Goal: Navigation & Orientation: Understand site structure

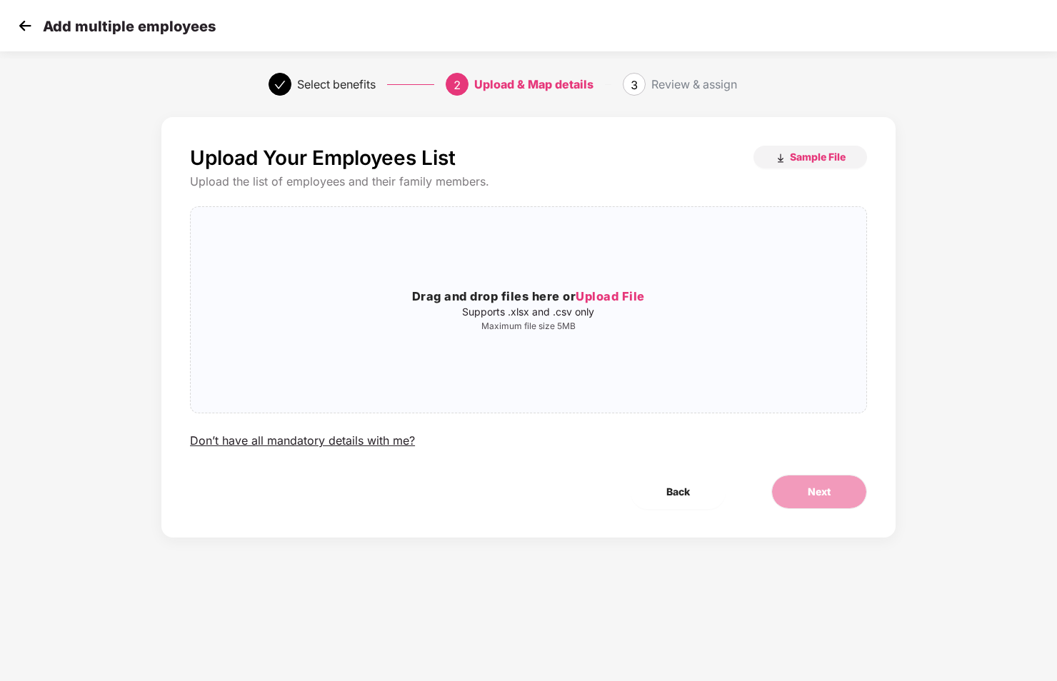
click at [16, 24] on img at bounding box center [24, 25] width 21 height 21
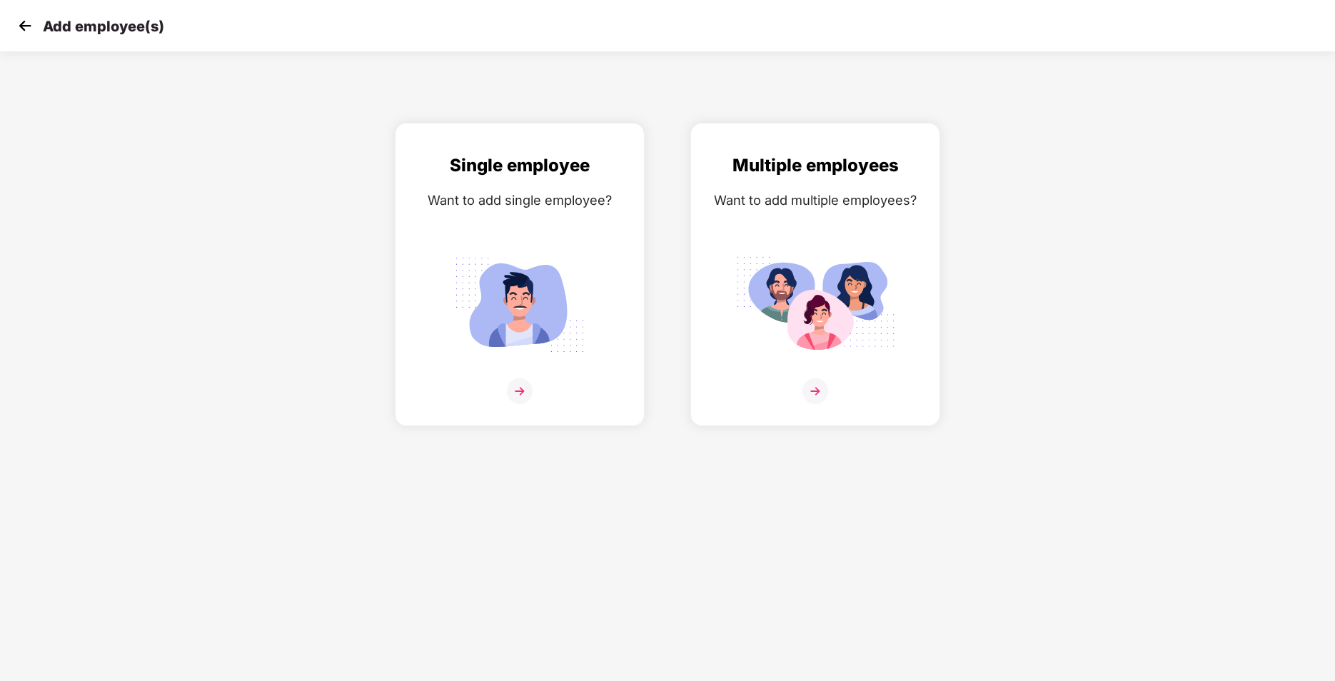
click at [27, 29] on img at bounding box center [24, 25] width 21 height 21
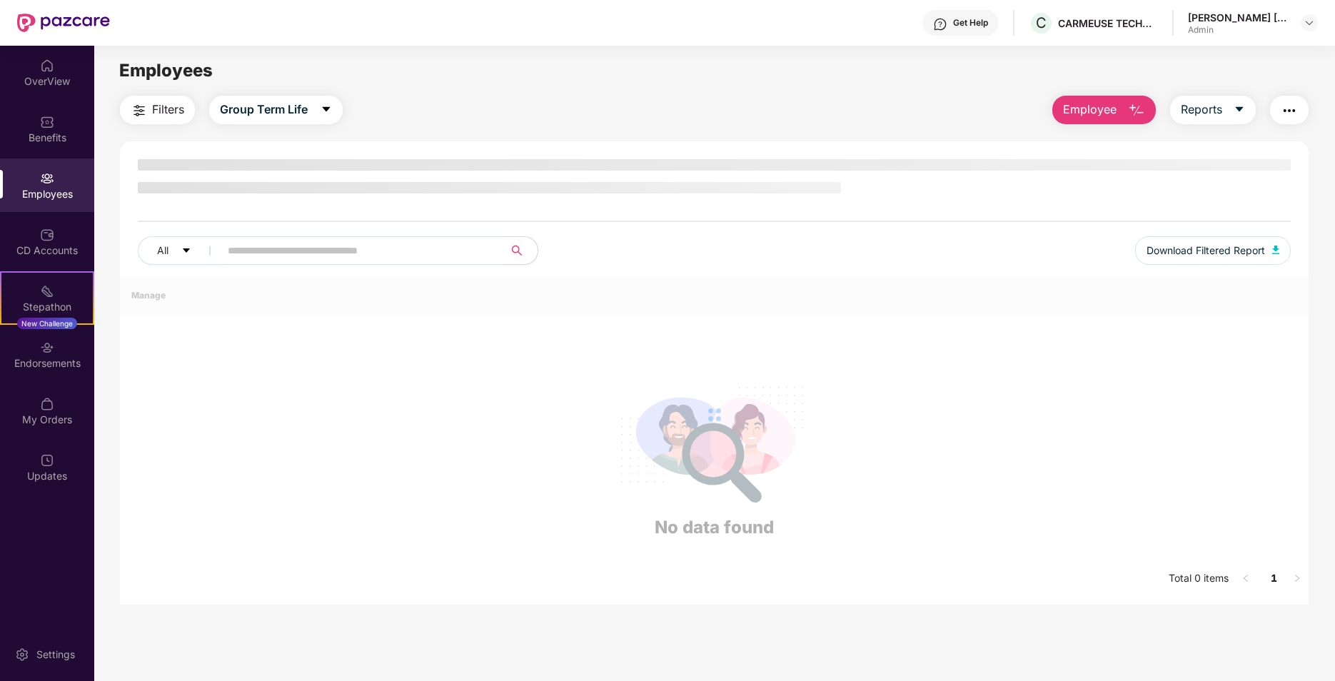
click at [51, 118] on img at bounding box center [47, 122] width 14 height 14
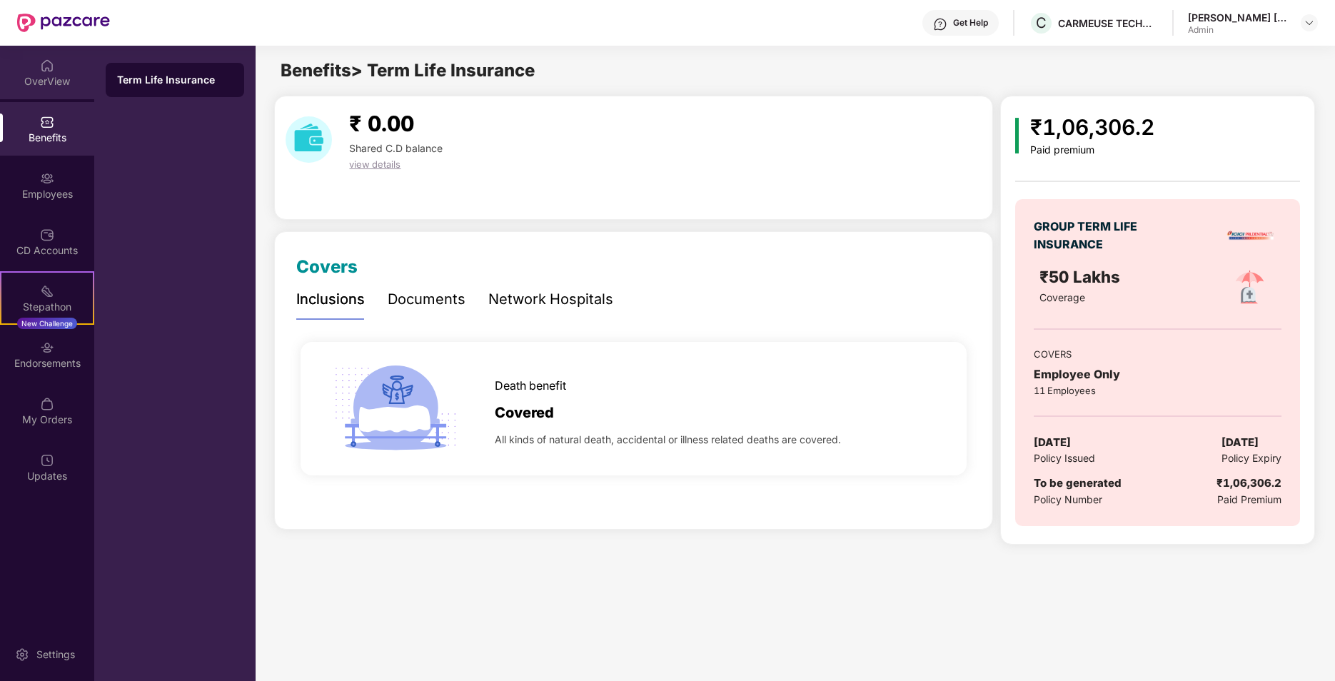
click at [53, 76] on div "OverView" at bounding box center [47, 81] width 94 height 14
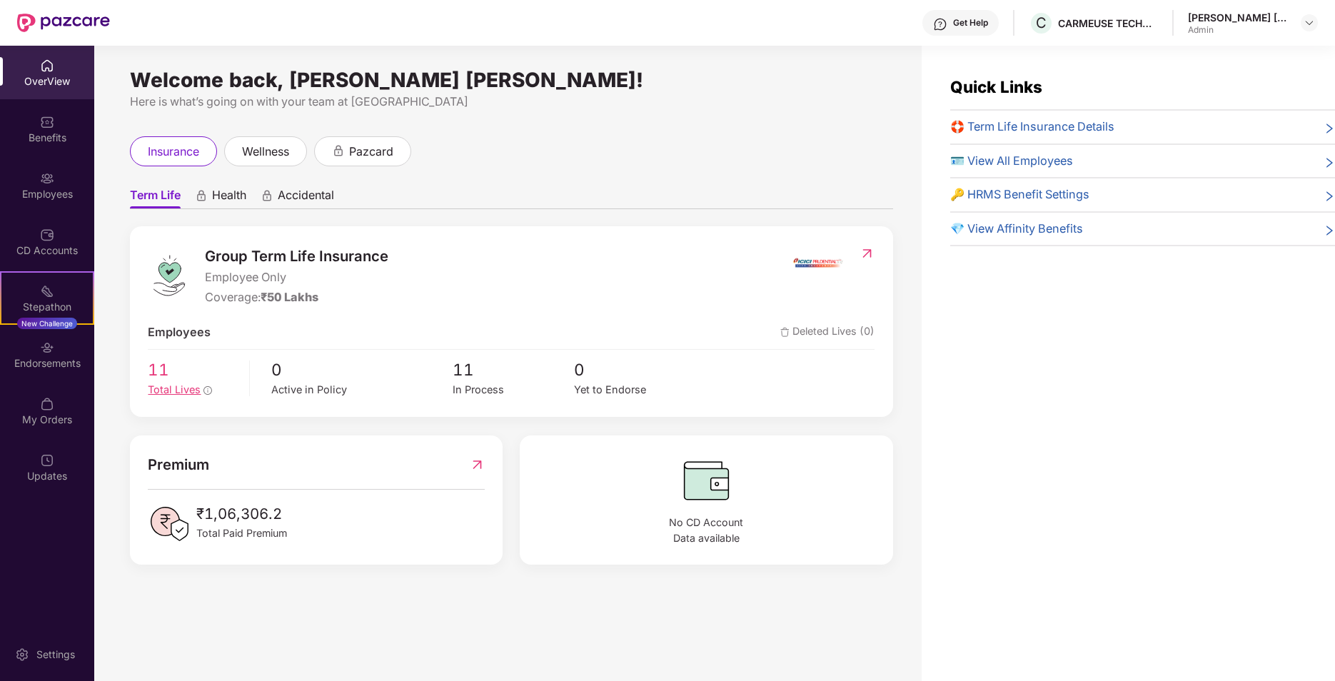
click at [172, 373] on span "11" at bounding box center [193, 369] width 91 height 25
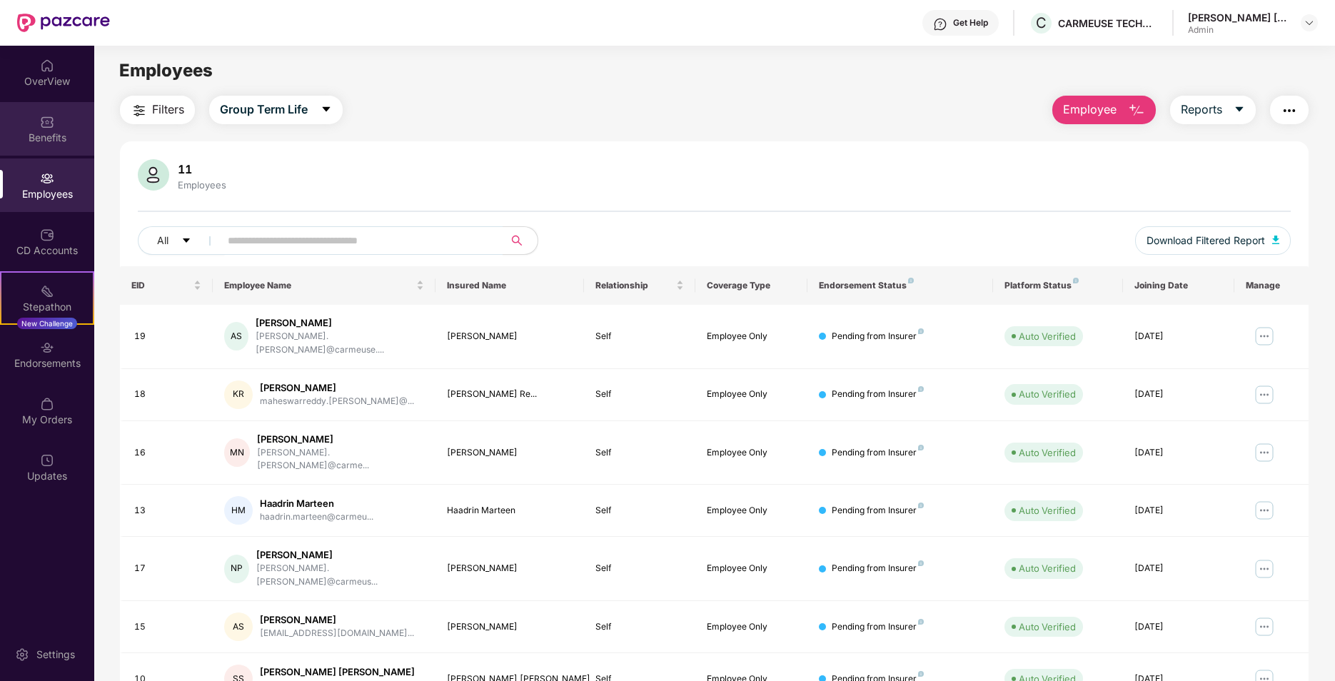
click at [54, 110] on div "Benefits" at bounding box center [47, 129] width 94 height 54
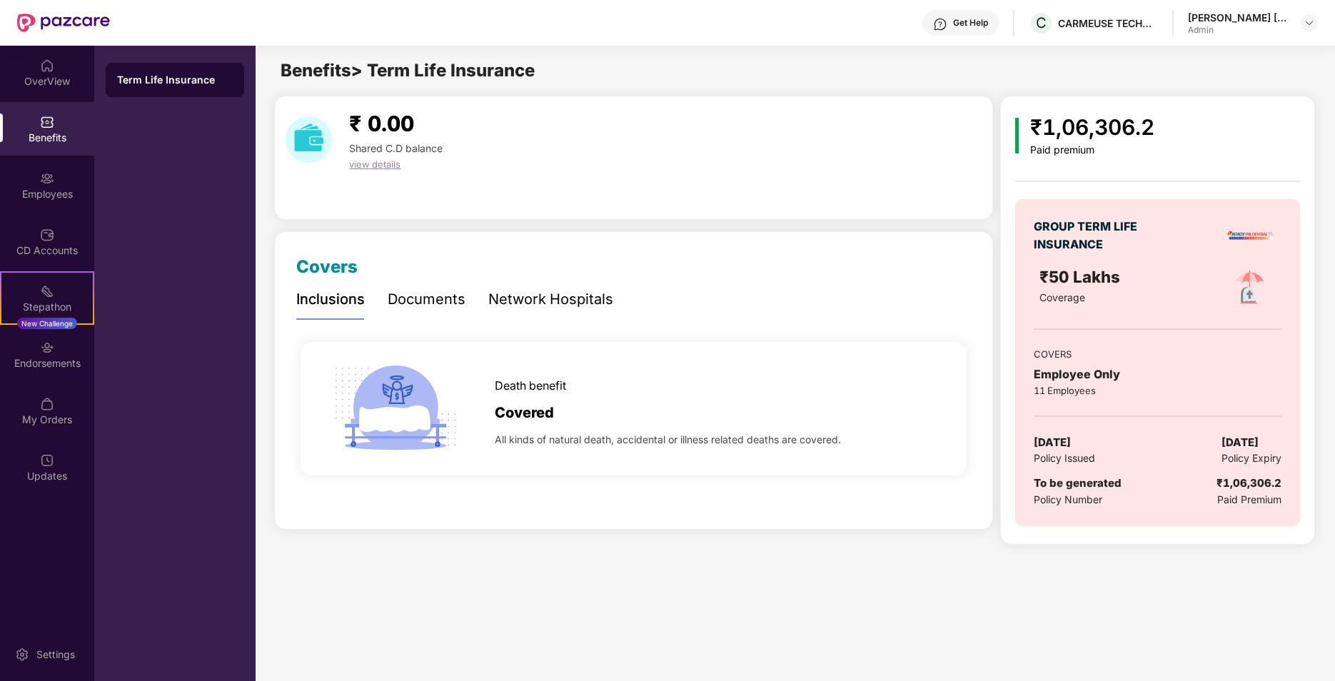
click at [54, 119] on div "Benefits" at bounding box center [47, 129] width 94 height 54
click at [53, 80] on div "OverView" at bounding box center [47, 81] width 94 height 14
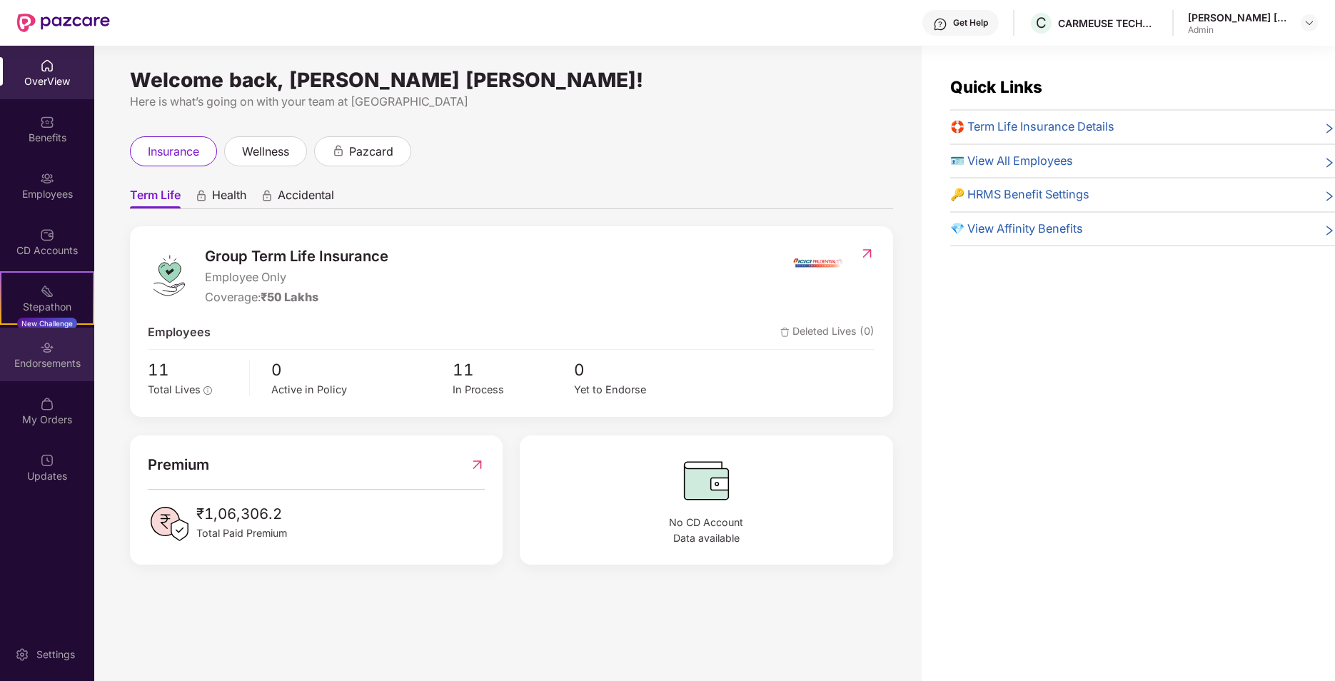
click at [57, 350] on div "Endorsements" at bounding box center [47, 355] width 94 height 54
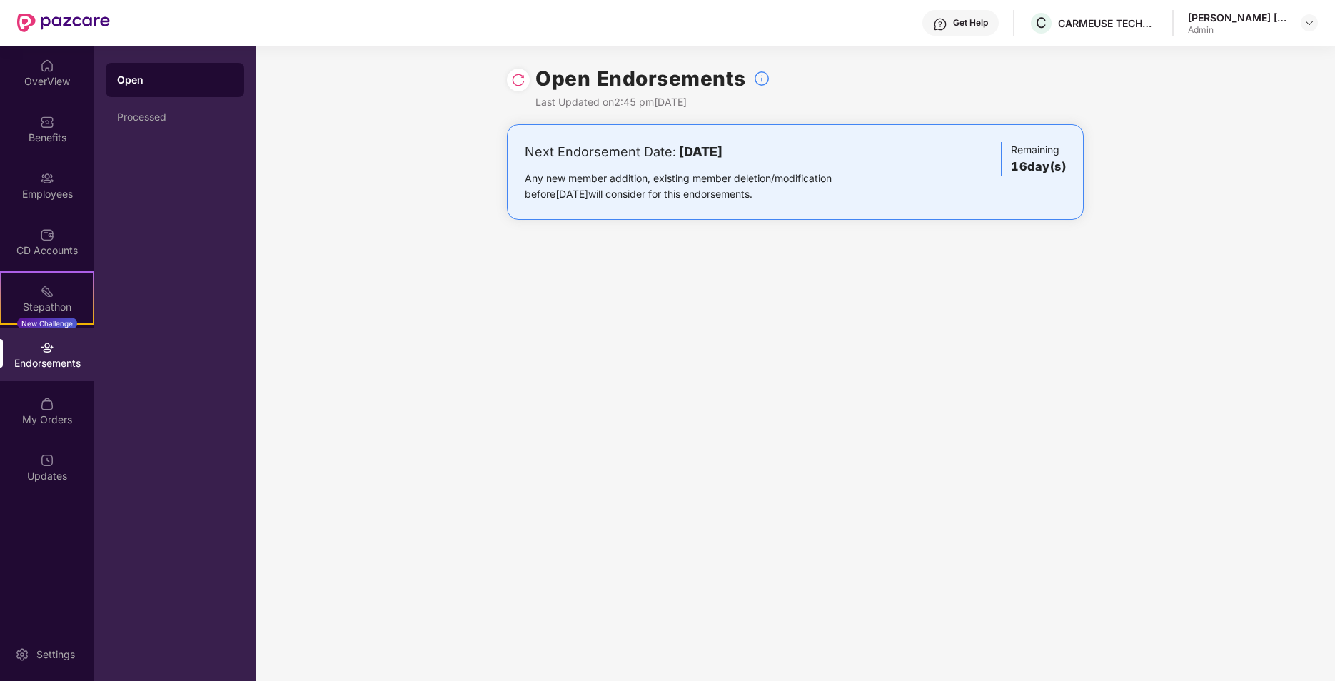
drag, startPoint x: 987, startPoint y: 178, endPoint x: 897, endPoint y: 178, distance: 90.0
click at [987, 178] on div "Next Endorsement Date: 28 August 2025 Any new member addition, existing member …" at bounding box center [795, 172] width 541 height 60
click at [757, 168] on div "Next Endorsement Date: 28 August 2025 Any new member addition, existing member …" at bounding box center [701, 172] width 352 height 60
click at [166, 84] on div "Open" at bounding box center [175, 80] width 116 height 14
click at [518, 79] on img at bounding box center [518, 80] width 14 height 14
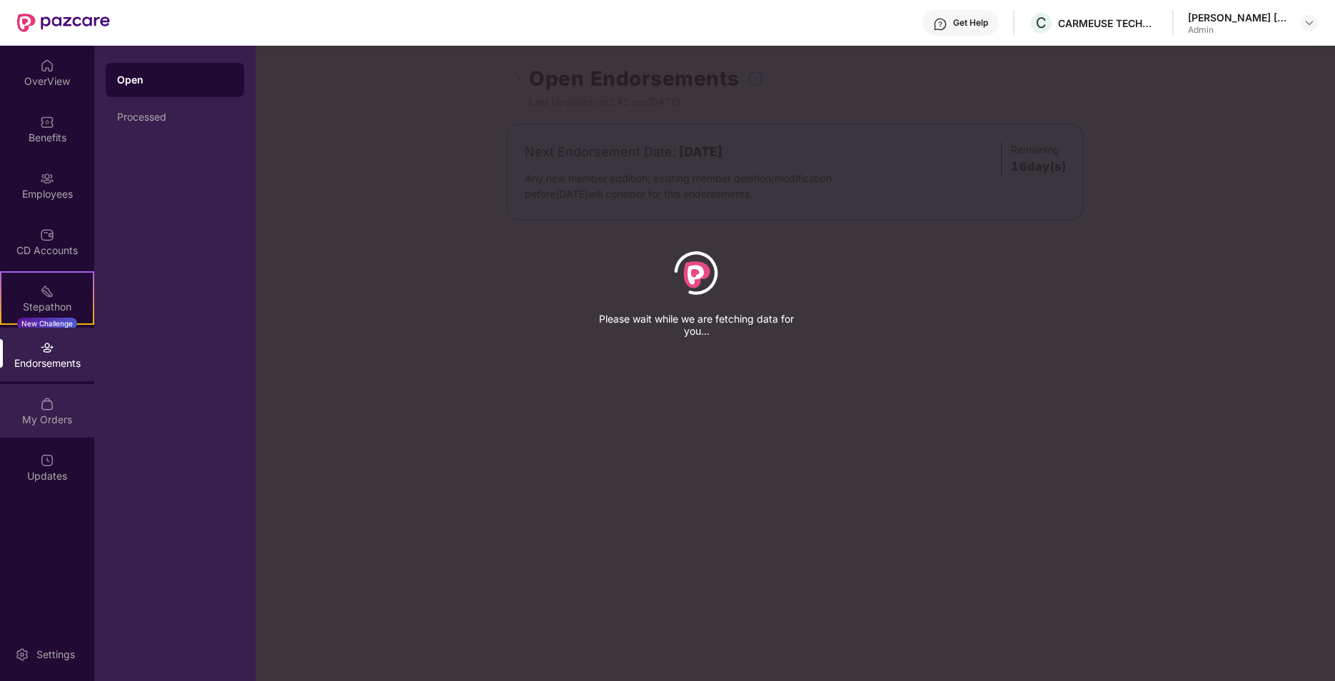
click at [49, 398] on img at bounding box center [47, 404] width 14 height 14
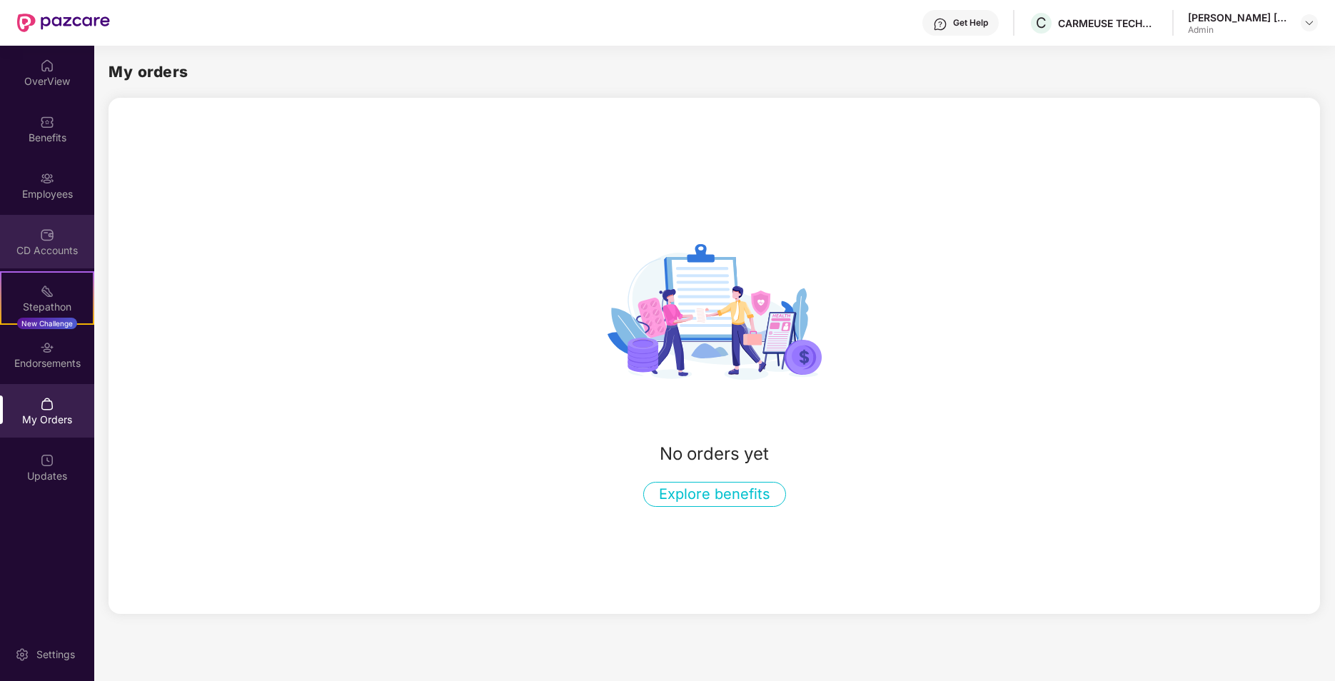
click at [49, 238] on img at bounding box center [47, 235] width 14 height 14
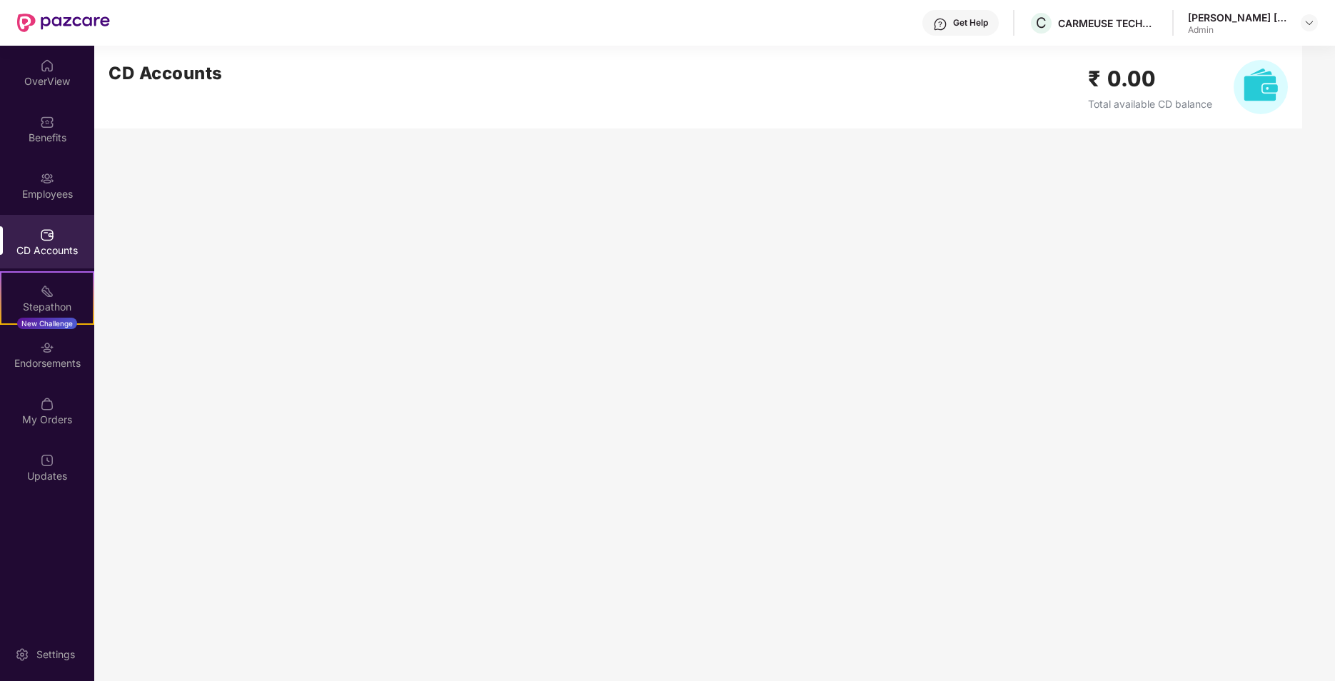
click at [1057, 84] on img at bounding box center [1261, 87] width 54 height 54
click at [1057, 95] on h2 "₹ 0.00" at bounding box center [1150, 79] width 124 height 34
click at [1057, 99] on span "Total available CD balance" at bounding box center [1150, 104] width 124 height 12
click at [1057, 19] on img at bounding box center [1309, 22] width 11 height 11
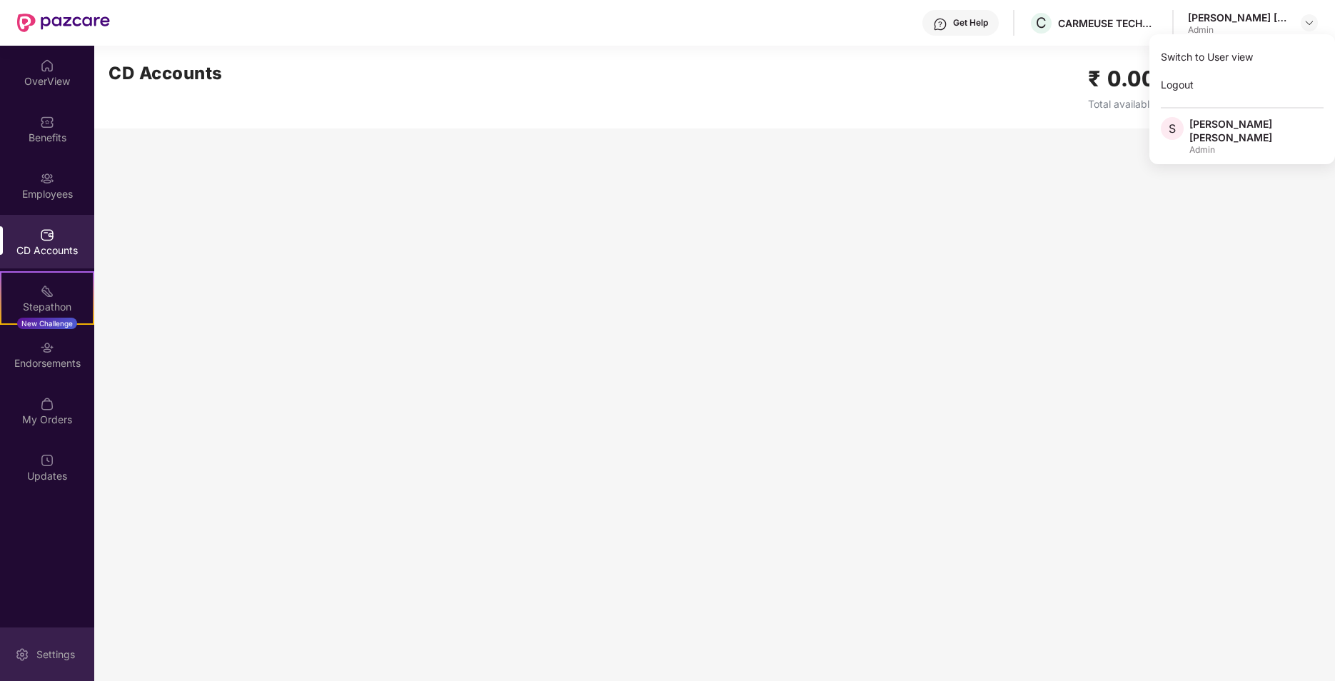
click at [71, 653] on div "Settings" at bounding box center [55, 655] width 47 height 14
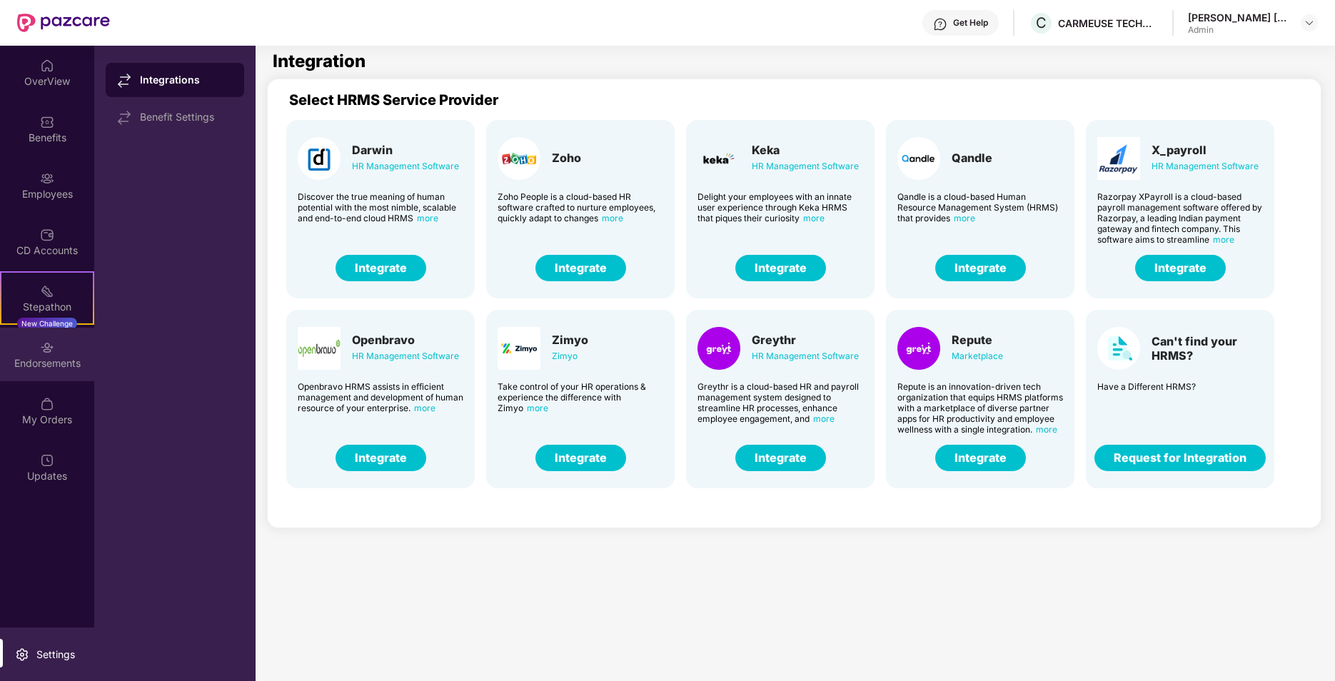
click at [53, 360] on div "Endorsements" at bounding box center [47, 363] width 94 height 14
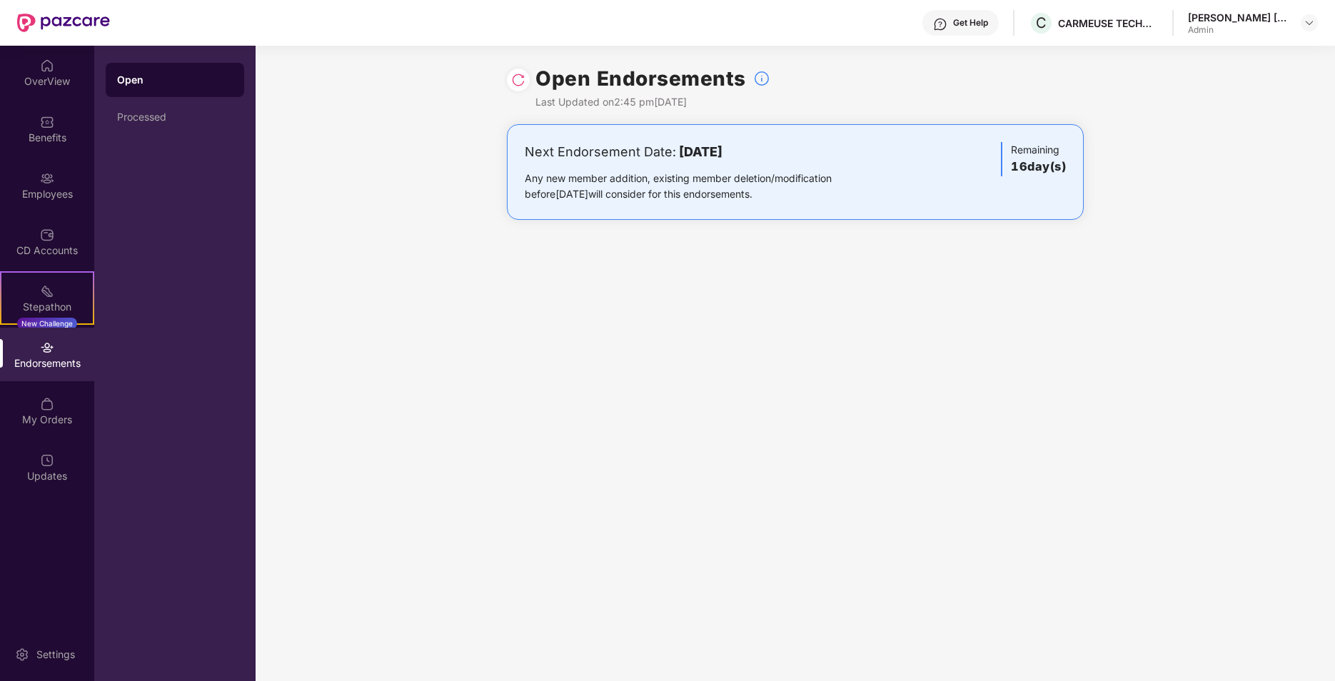
click at [723, 154] on b "[DATE]" at bounding box center [701, 151] width 44 height 15
click at [60, 243] on div "CD Accounts" at bounding box center [47, 250] width 94 height 14
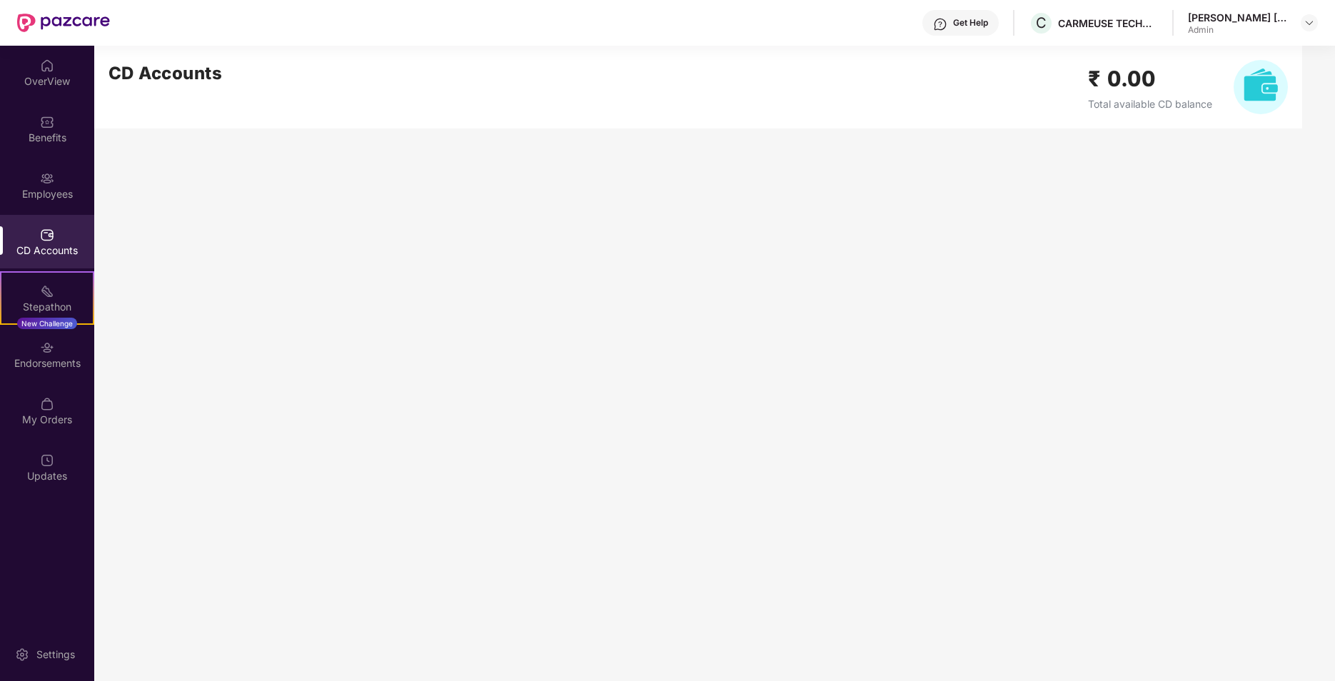
click at [166, 80] on h2 "CD Accounts" at bounding box center [166, 73] width 114 height 27
click at [48, 183] on img at bounding box center [47, 178] width 14 height 14
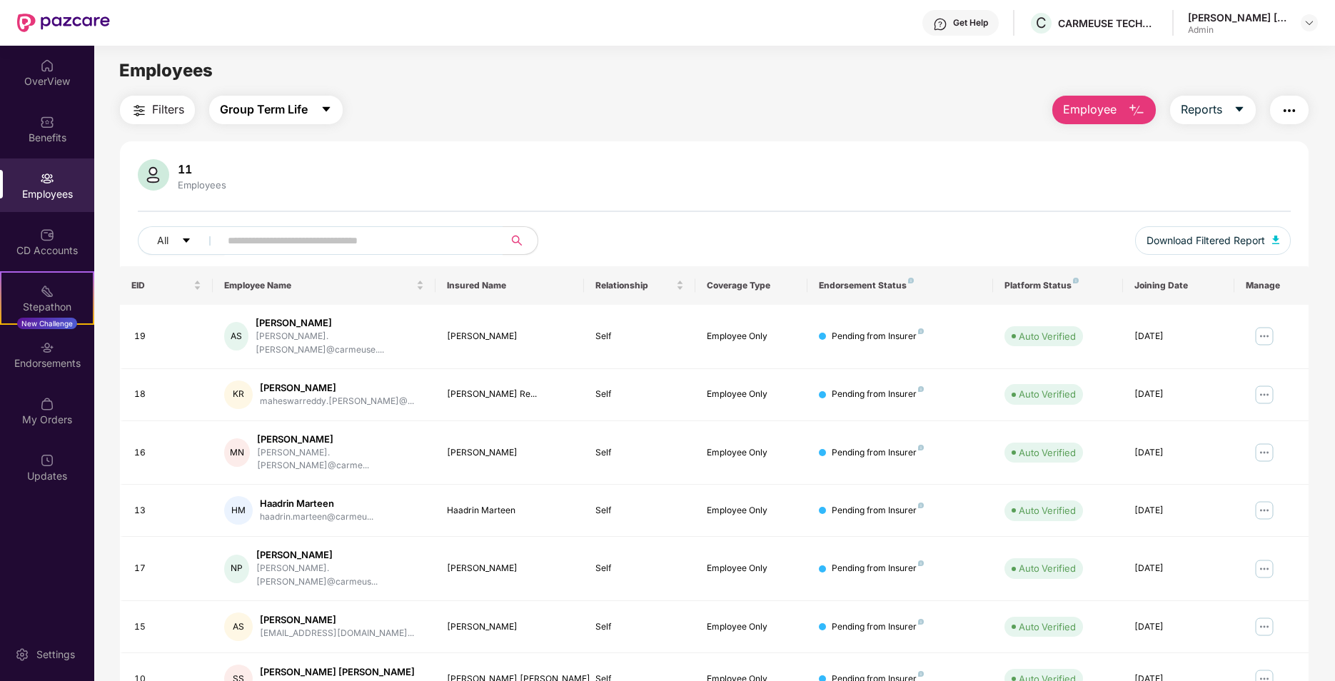
click at [314, 106] on button "Group Term Life" at bounding box center [276, 110] width 134 height 29
click at [1246, 106] on button "Reports" at bounding box center [1213, 110] width 86 height 29
click at [53, 134] on div "Benefits" at bounding box center [47, 138] width 94 height 14
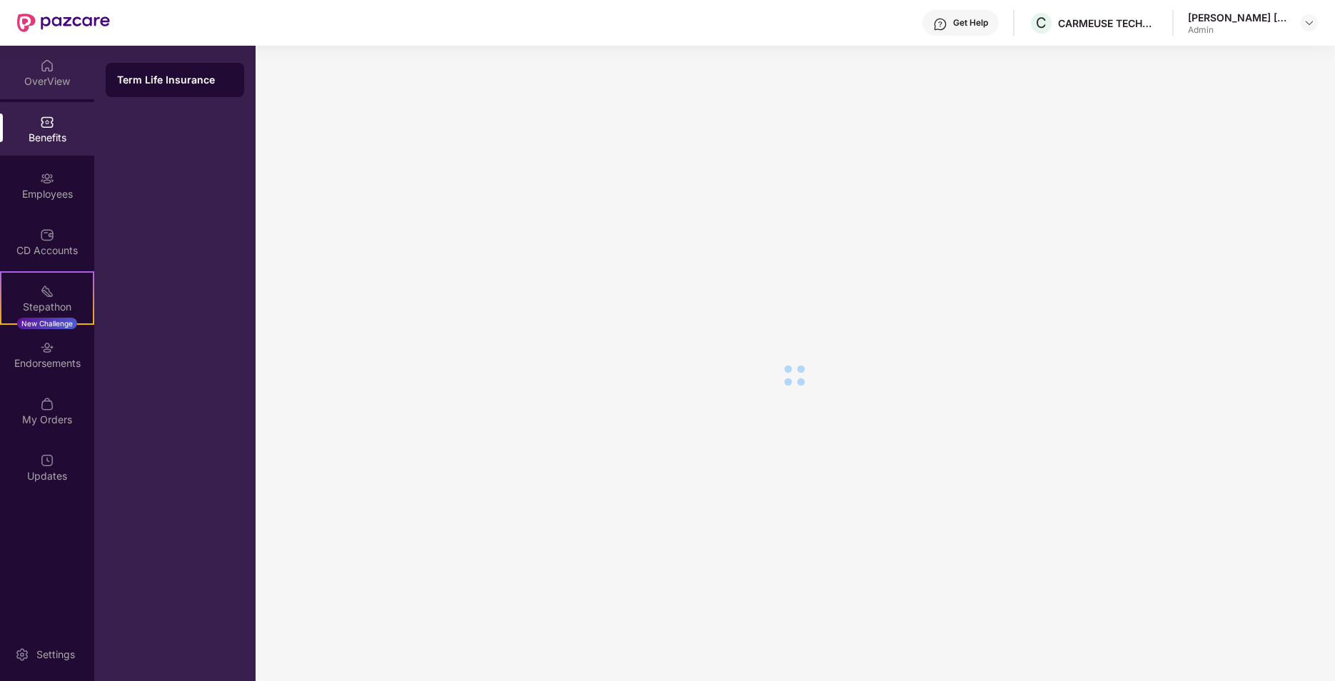
click at [52, 84] on div "OverView" at bounding box center [47, 81] width 94 height 14
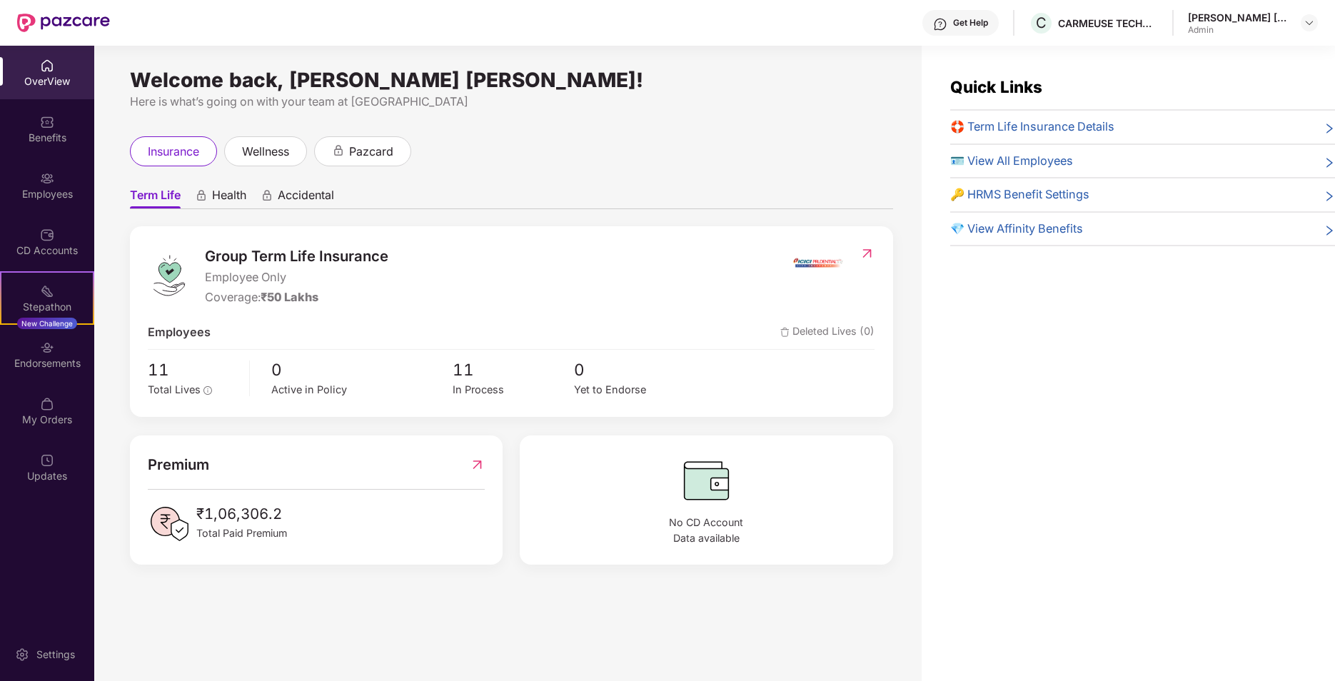
click at [1117, 129] on div "🛟 Term Life Insurance Details" at bounding box center [1142, 127] width 385 height 19
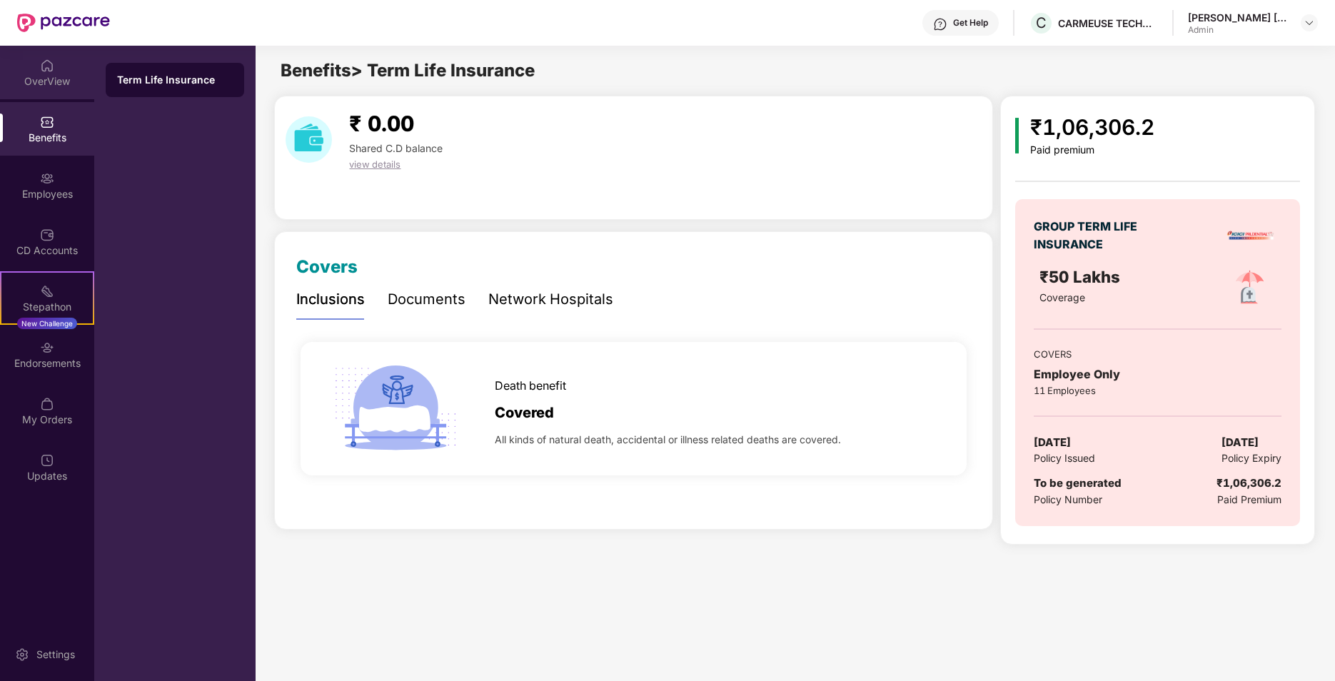
click at [39, 65] on div "OverView" at bounding box center [47, 73] width 94 height 54
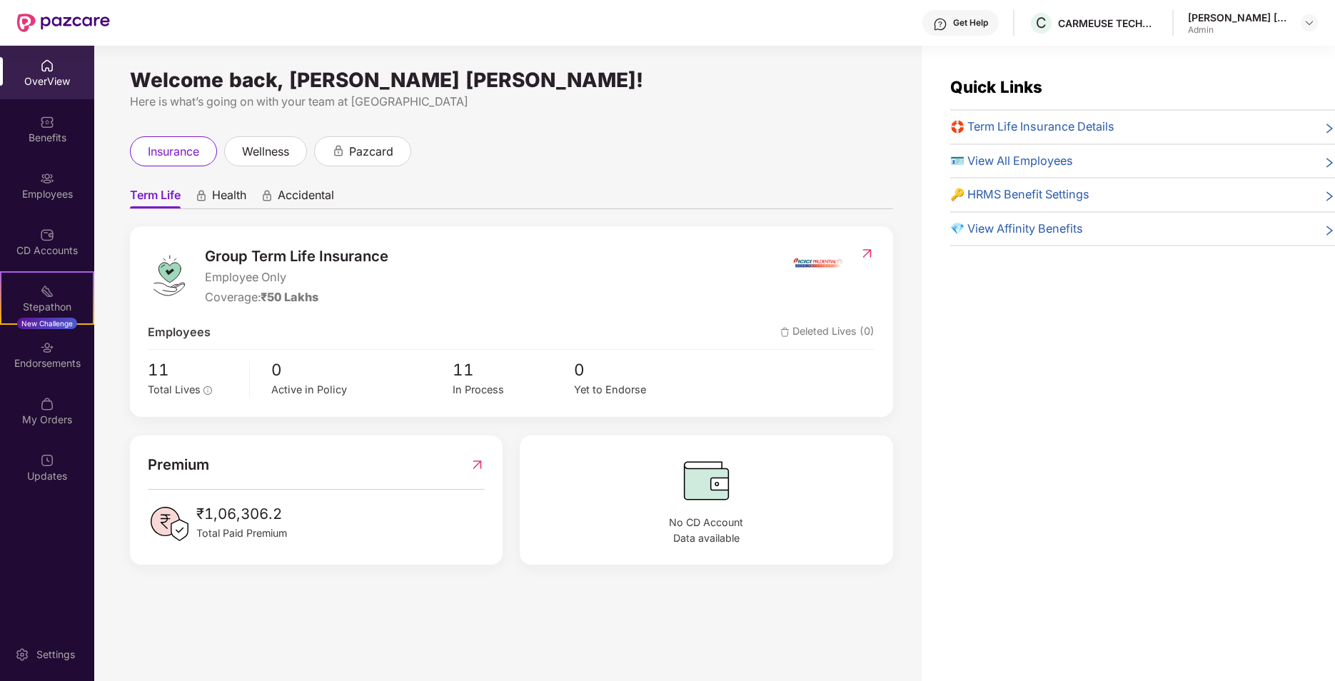
click at [230, 183] on ul "Term Life Health Accidental" at bounding box center [511, 195] width 763 height 29
click at [230, 188] on span "Health" at bounding box center [229, 198] width 34 height 21
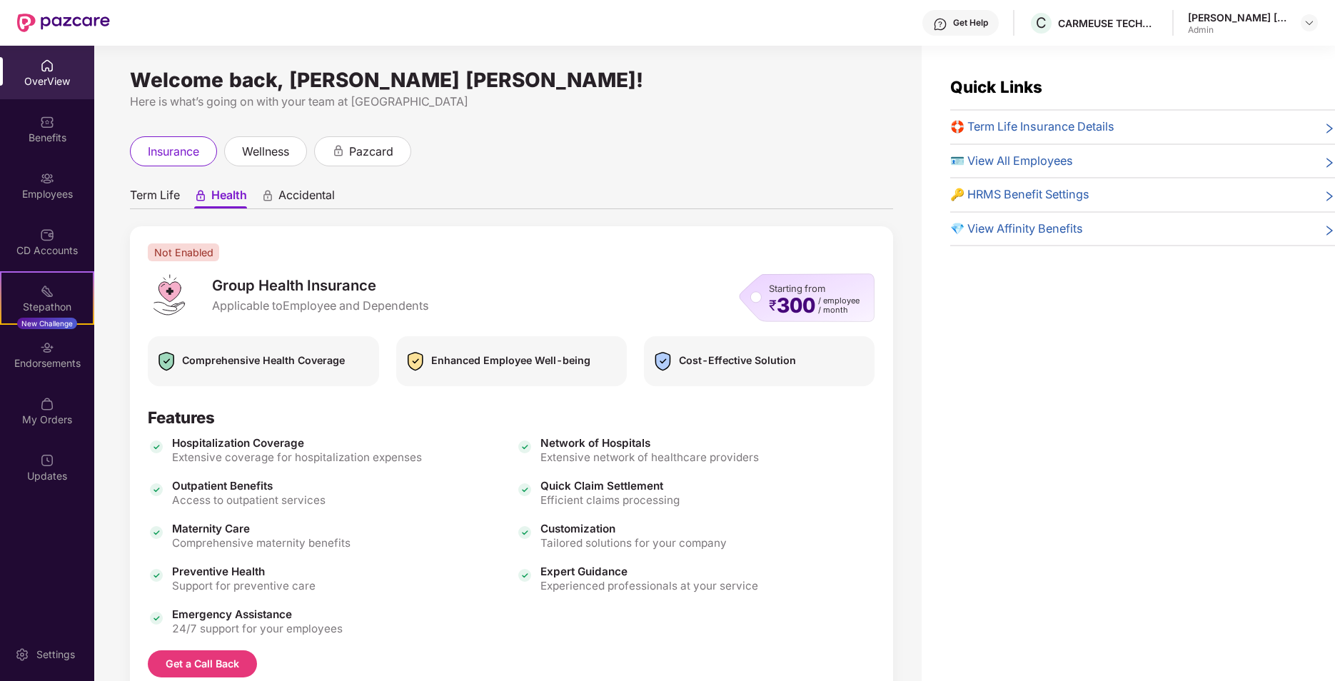
click at [291, 193] on span "Accidental" at bounding box center [306, 198] width 56 height 21
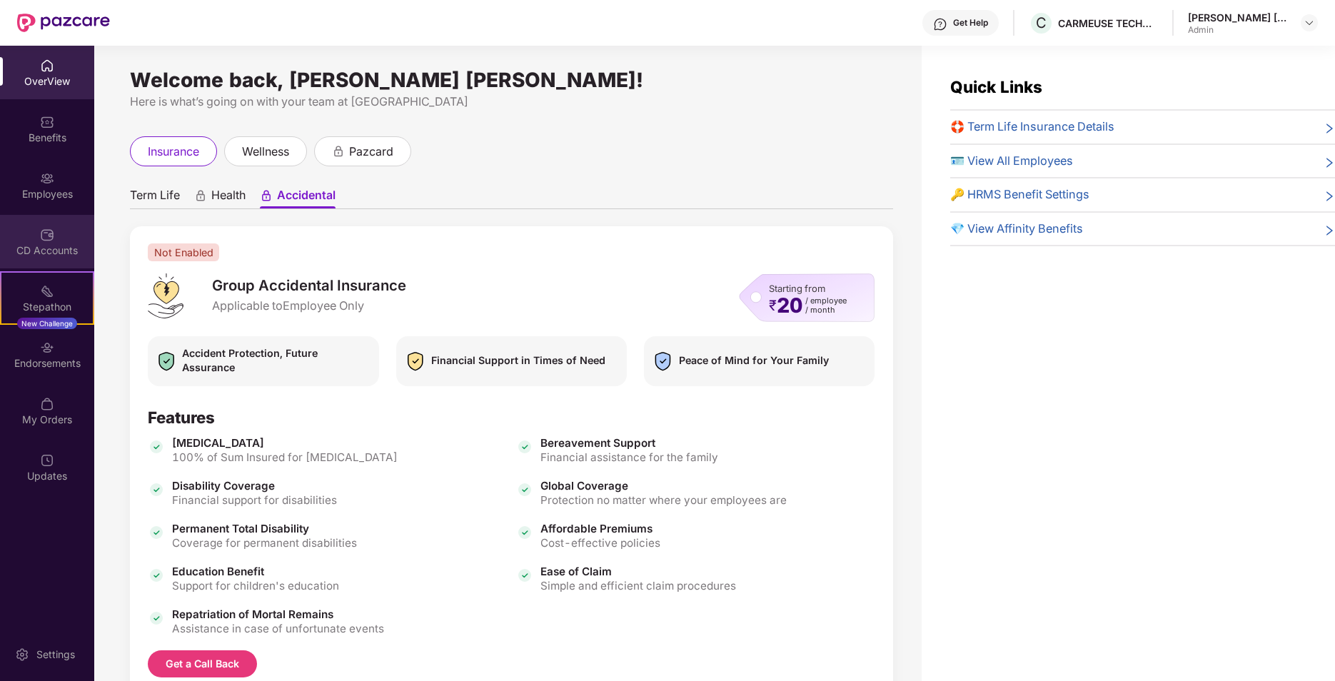
click at [45, 244] on div "CD Accounts" at bounding box center [47, 250] width 94 height 14
